Goal: Task Accomplishment & Management: Manage account settings

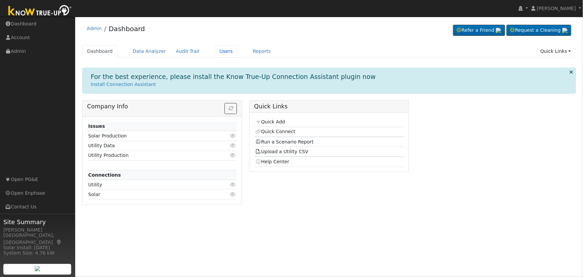
click at [215, 51] on link "Users" at bounding box center [226, 51] width 23 height 12
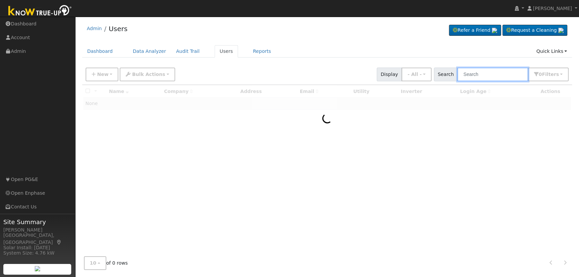
click at [482, 79] on input "text" at bounding box center [492, 75] width 71 height 14
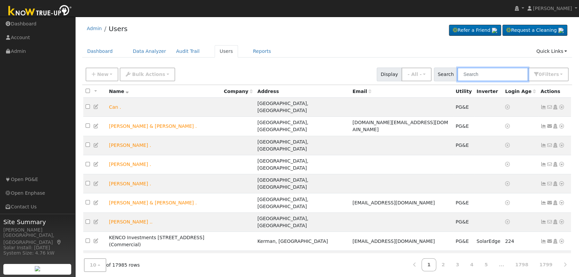
paste input "[PERSON_NAME]"
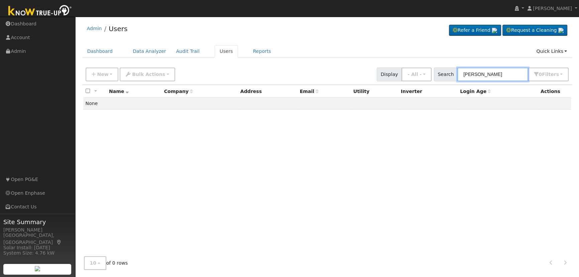
drag, startPoint x: 481, startPoint y: 72, endPoint x: 421, endPoint y: 69, distance: 59.5
click at [425, 69] on div "New Add User Quick Add Quick Connect Quick Convert Lead Bulk Actions Send Email…" at bounding box center [327, 73] width 486 height 16
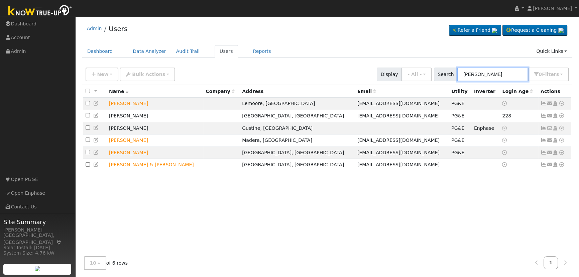
type input "[PERSON_NAME]"
click at [561, 167] on icon at bounding box center [561, 164] width 6 height 5
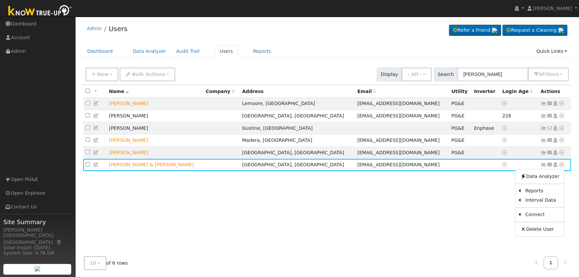
click at [556, 167] on icon at bounding box center [555, 164] width 6 height 5
